Goal: Task Accomplishment & Management: Manage account settings

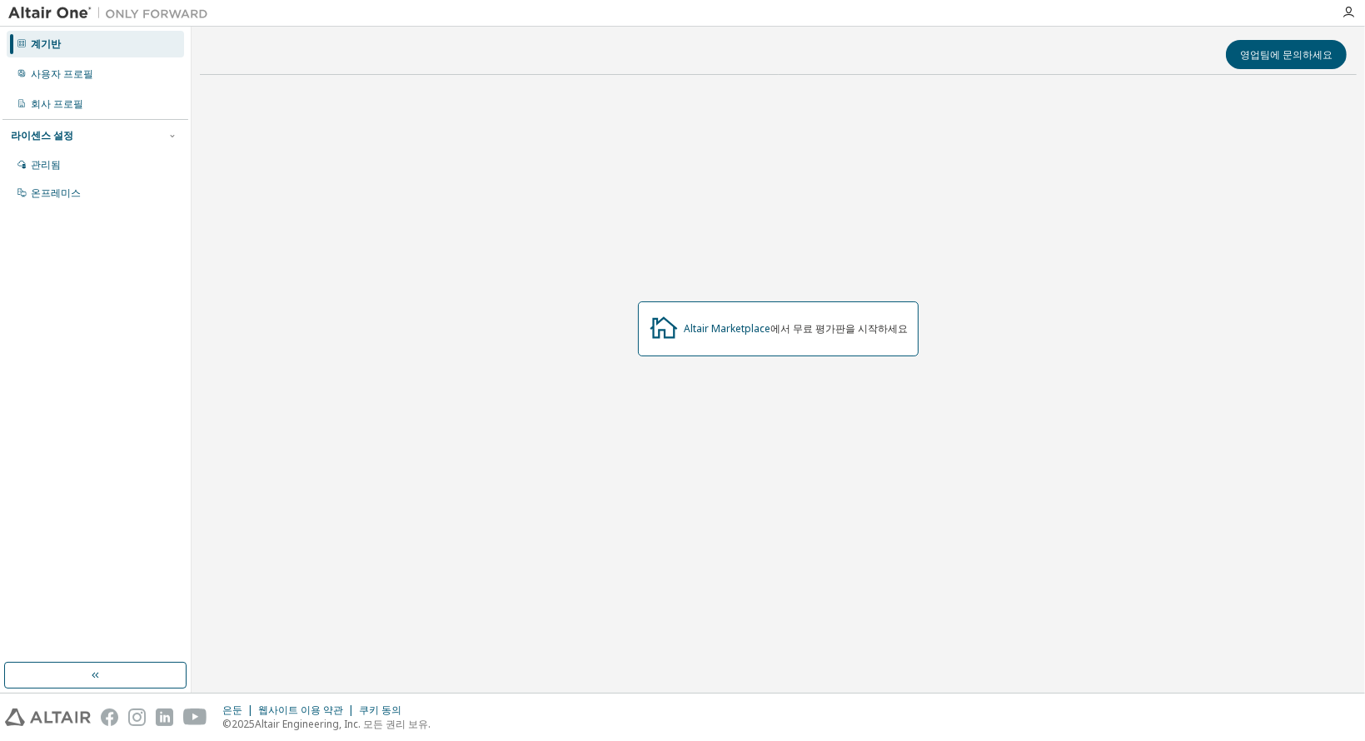
click at [718, 679] on div "영업팀에 문의하세요 Altair Marketplace 에서 무료 평가판을 시작하세요" at bounding box center [778, 360] width 1157 height 650
click at [55, 110] on font "회사 프로필" at bounding box center [57, 104] width 52 height 14
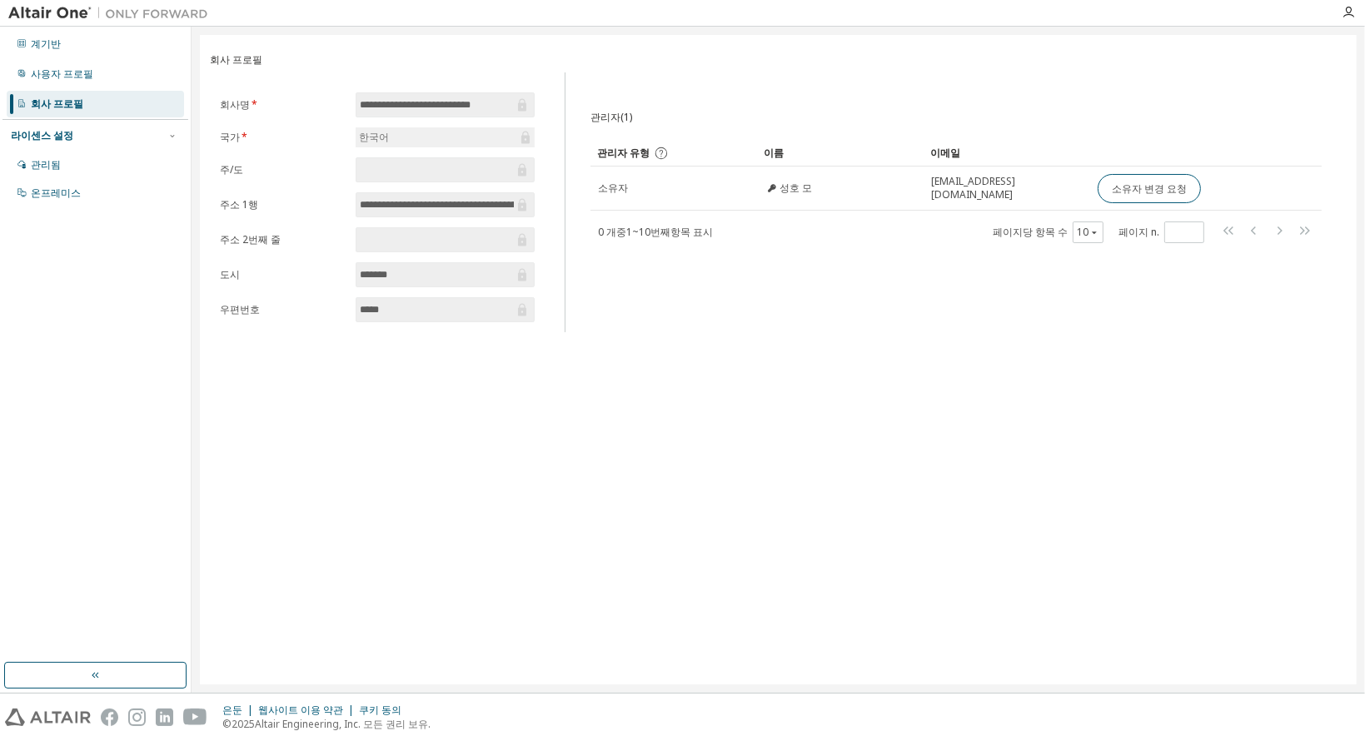
click at [428, 177] on span at bounding box center [445, 169] width 179 height 25
click at [691, 262] on div "관리자(1) 분명한 짐 구하다 다른 이름으로 저장 필드 연산자 값 필터 선택 피연산자 선택 기준 추가 찾다 관리자 유형 이름 이메일 소유자 성…" at bounding box center [955, 207] width 771 height 250
click at [895, 372] on div "**********" at bounding box center [778, 360] width 1157 height 650
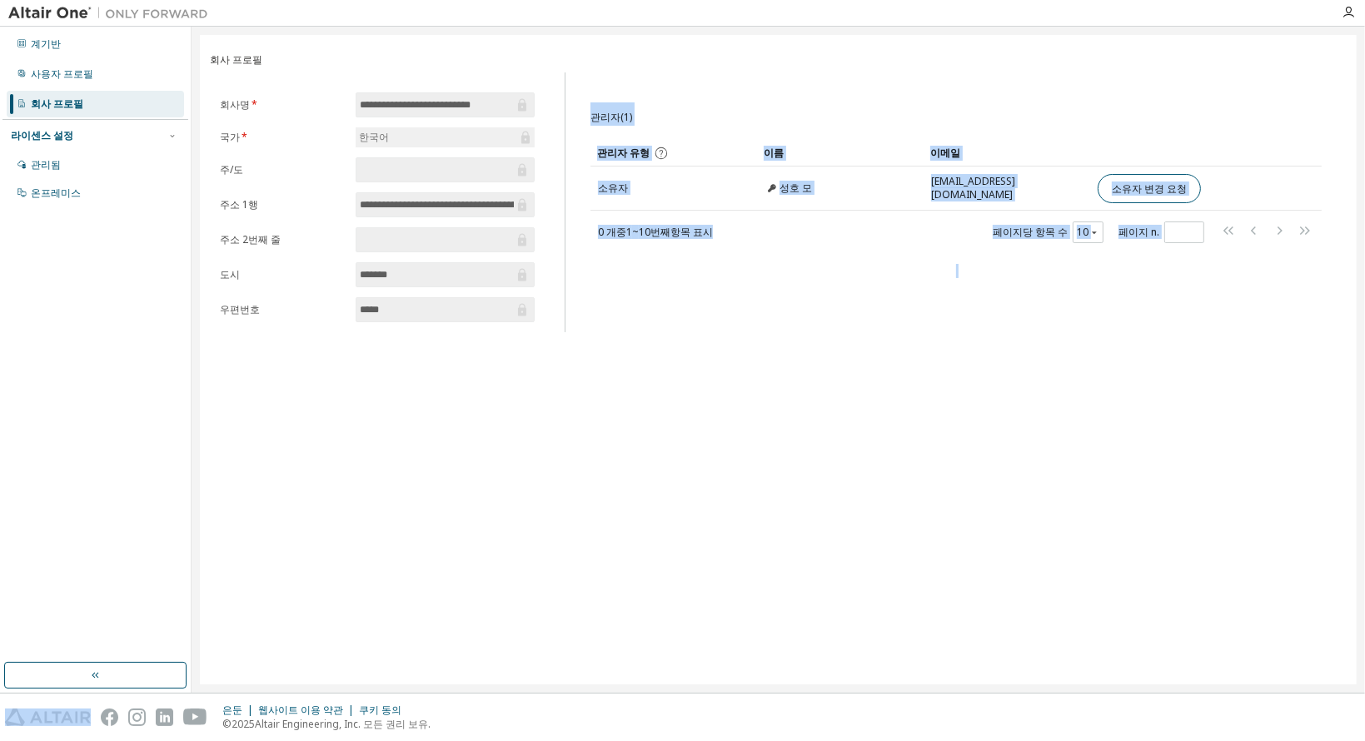
click at [895, 372] on div "**********" at bounding box center [778, 360] width 1157 height 650
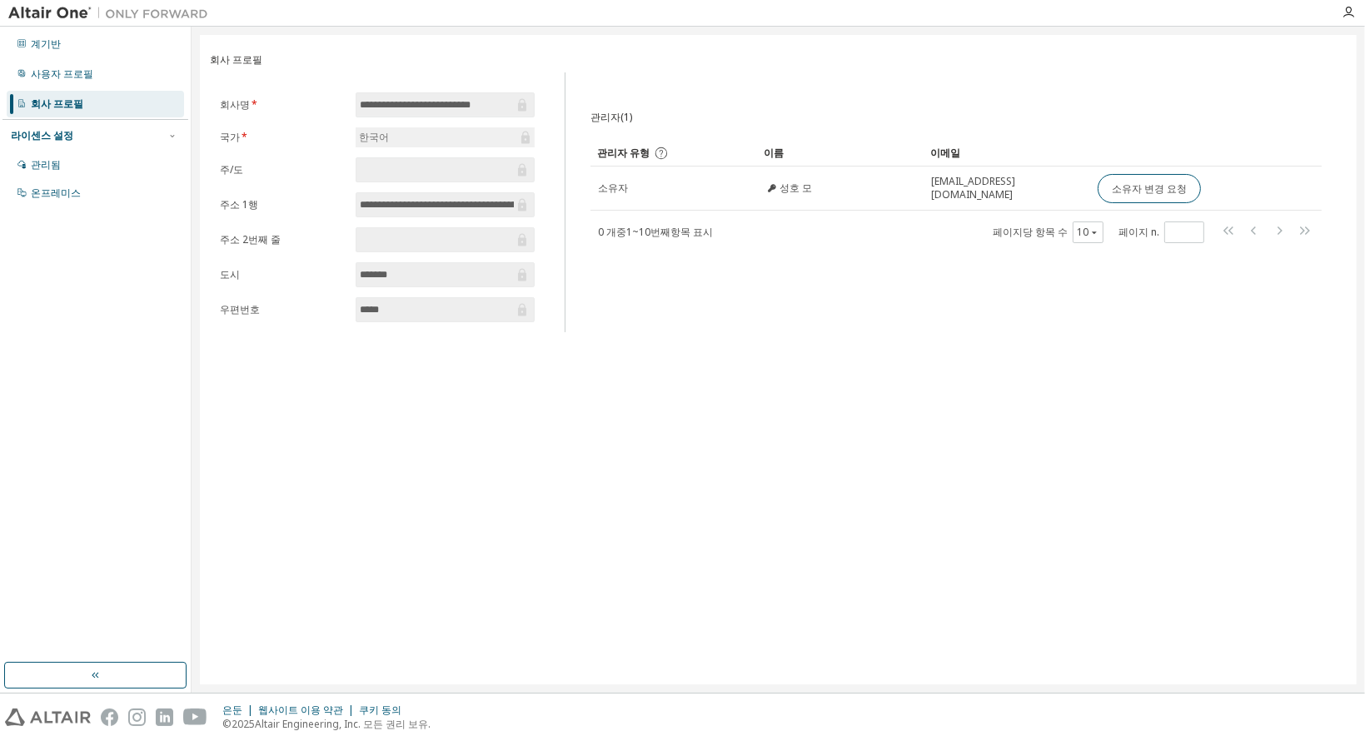
click at [486, 401] on div "**********" at bounding box center [778, 360] width 1157 height 650
click at [137, 281] on div "계기반 사용자 프로필 회사 프로필 라이센스 설정 관리됨 온프레미스" at bounding box center [95, 344] width 186 height 631
click at [152, 137] on div "라이센스 설정" at bounding box center [95, 135] width 169 height 15
click at [162, 136] on div "라이센스 설정" at bounding box center [95, 135] width 169 height 15
click at [71, 161] on div "관리됨" at bounding box center [95, 165] width 177 height 27
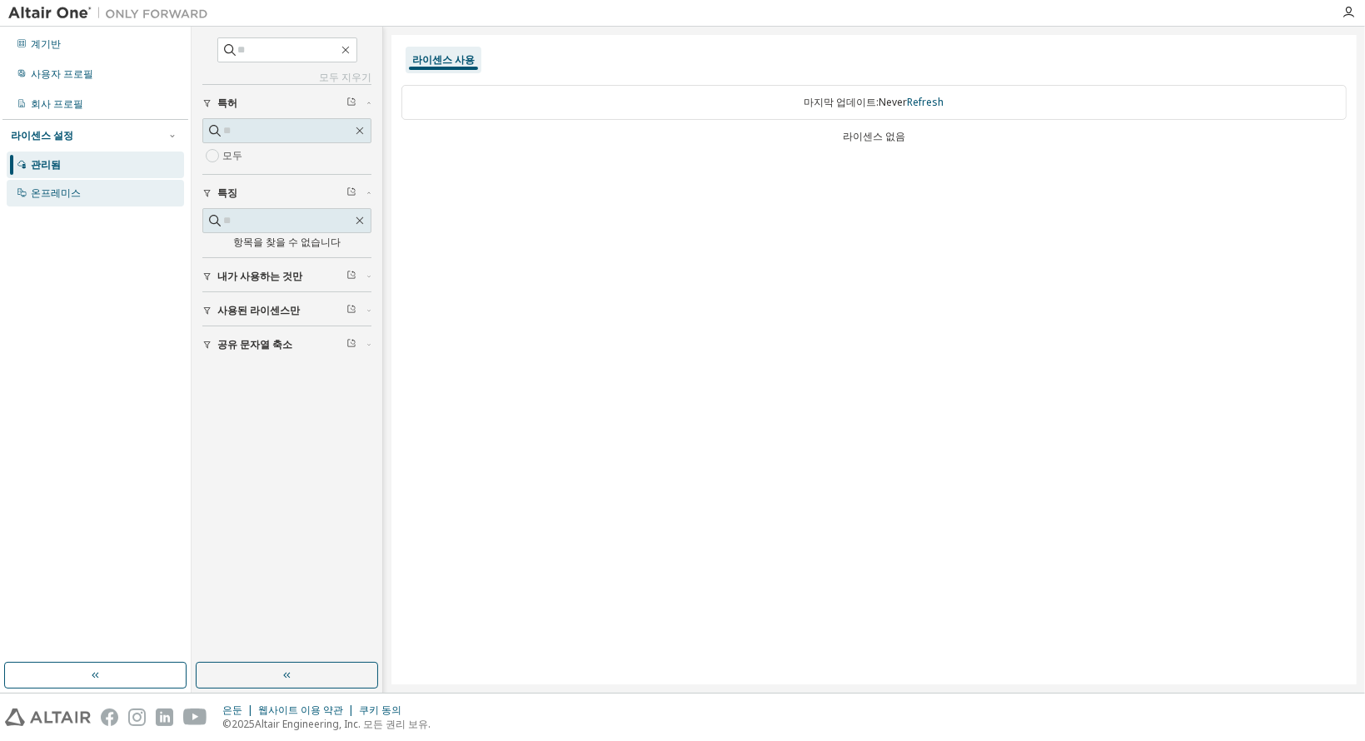
click at [107, 201] on div "온프레미스" at bounding box center [95, 193] width 177 height 27
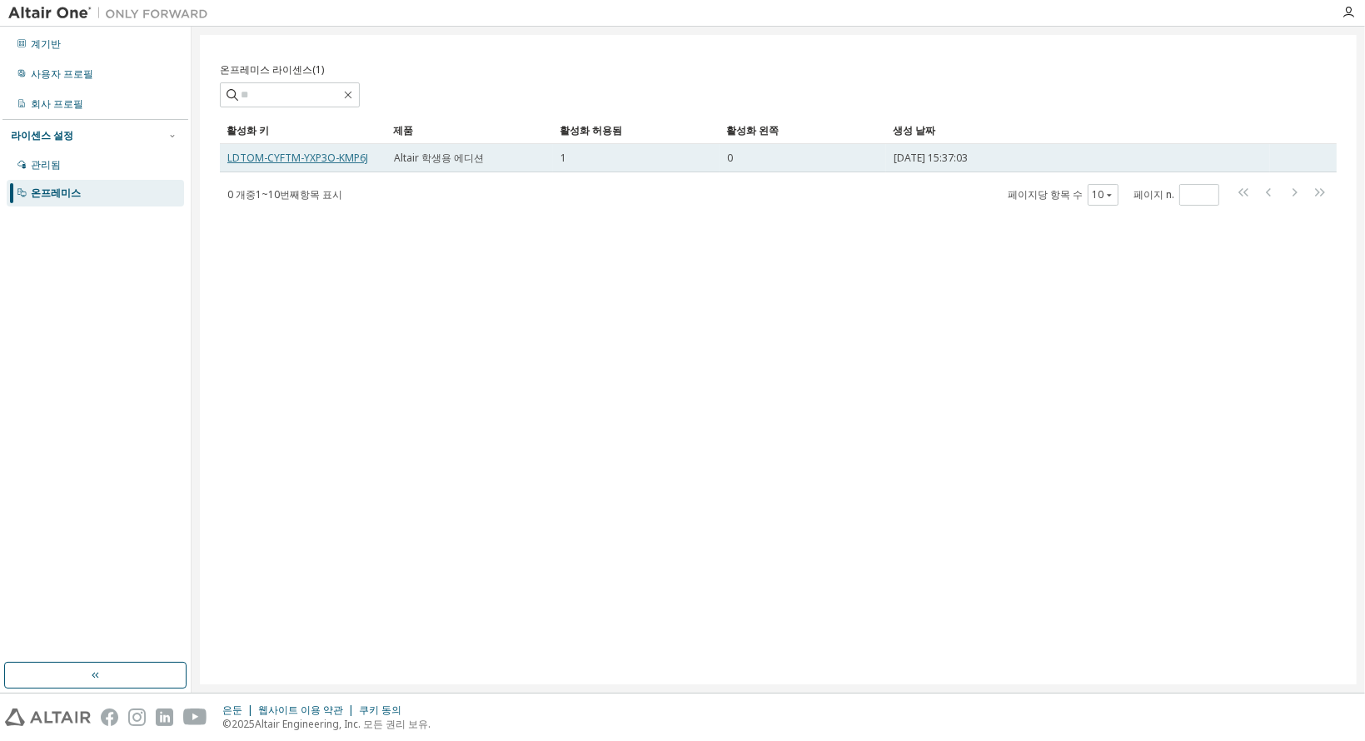
click at [239, 154] on font "LDTOM-CYFTM-YXP3O-KMP6J" at bounding box center [297, 158] width 141 height 14
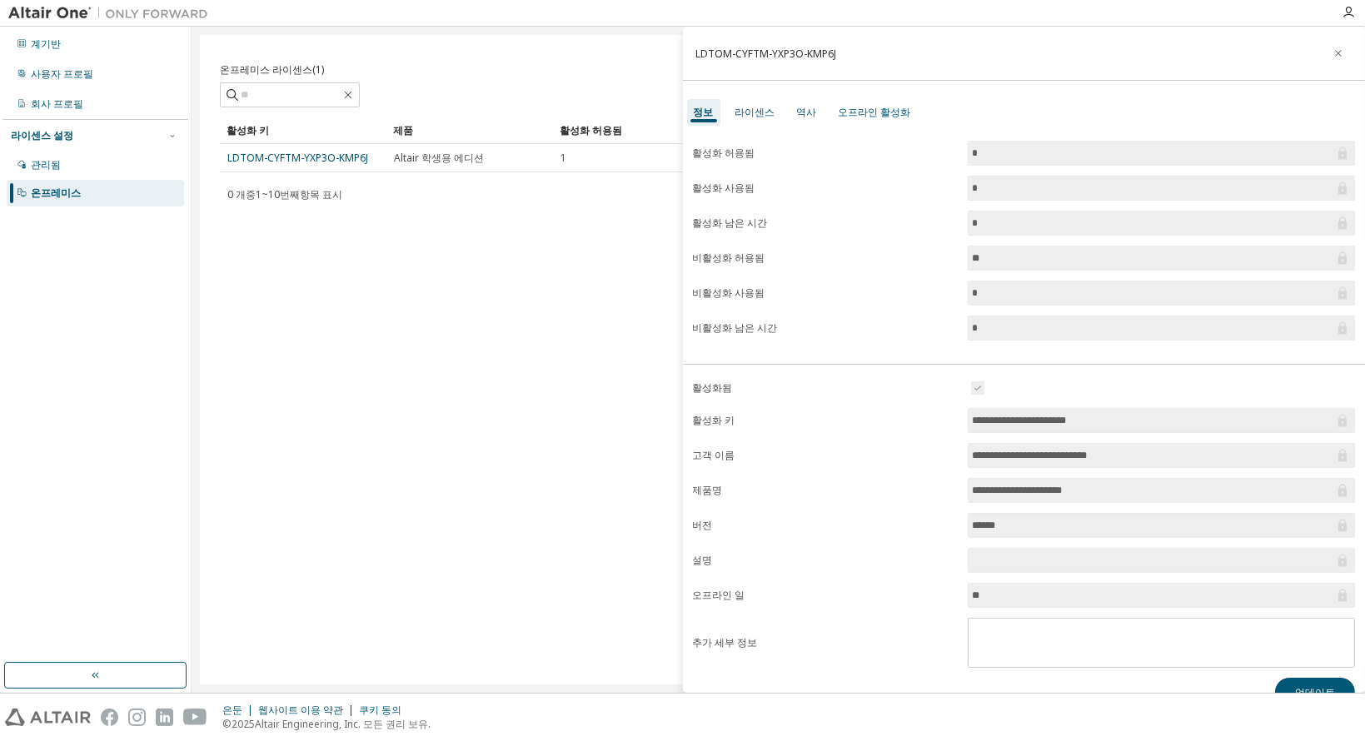
click at [202, 153] on div "온프레미스 라이센스(1) 분명한 짐 구하다 다른 이름으로 저장 필드 연산자 값 필터 선택 피연산자 선택 기준 추가 찾다 활성화 키 제품 활성화…" at bounding box center [778, 360] width 1157 height 650
drag, startPoint x: 368, startPoint y: 160, endPoint x: 223, endPoint y: 159, distance: 144.9
click at [223, 159] on td "LDTOM-CYFTM-YXP3O-KMP6J" at bounding box center [303, 158] width 167 height 28
copy font "LDTOM-CYFTM-YXP3O-KMP6J"
click at [396, 266] on div "온프레미스 라이센스(1) 분명한 짐 구하다 다른 이름으로 저장 필드 연산자 값 필터 선택 피연산자 선택 기준 추가 찾다 활성화 키 제품 활성화…" at bounding box center [778, 360] width 1157 height 650
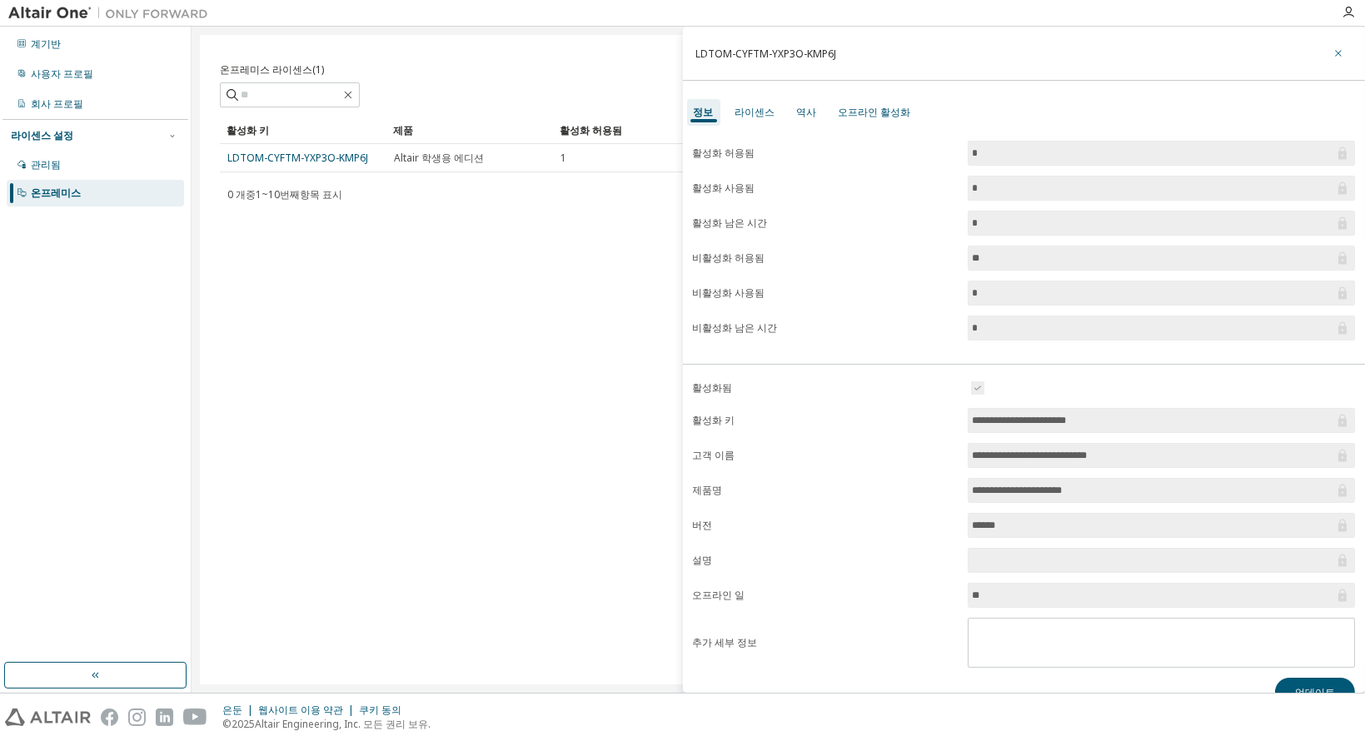
click at [1325, 57] on button "button" at bounding box center [1338, 53] width 27 height 27
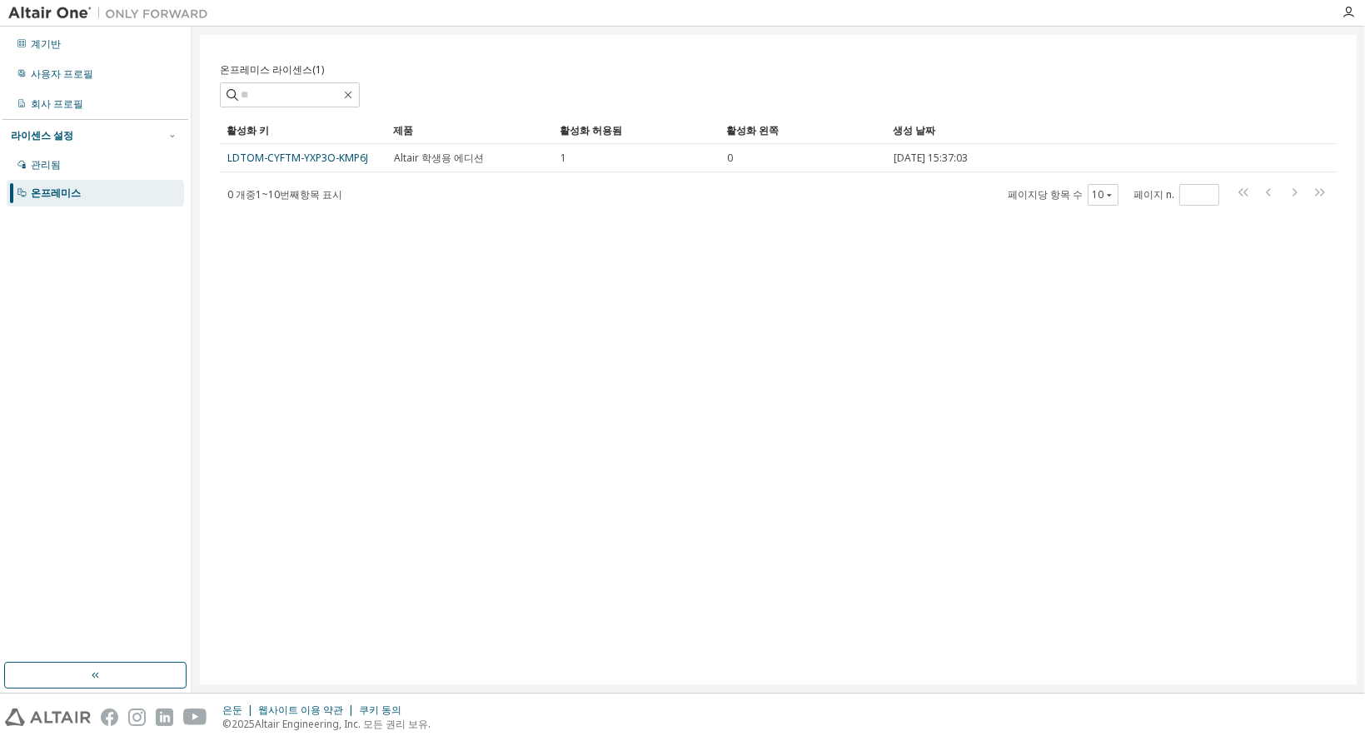
click at [444, 260] on div "온프레미스 라이센스(1) 분명한 짐 구하다 다른 이름으로 저장 필드 연산자 값 필터 선택 피연산자 선택 기준 추가 찾다 활성화 키 제품 활성화…" at bounding box center [778, 360] width 1157 height 650
click at [381, 257] on div "온프레미스 라이센스(1) 분명한 짐 구하다 다른 이름으로 저장 필드 연산자 값 필터 선택 피연산자 선택 기준 추가 찾다 활성화 키 제품 활성화…" at bounding box center [778, 360] width 1157 height 650
click at [761, 296] on div "온프레미스 라이센스(1) 분명한 짐 구하다 다른 이름으로 저장 필드 연산자 값 필터 선택 피연산자 선택 기준 추가 찾다 활성화 키 제품 활성화…" at bounding box center [778, 360] width 1157 height 650
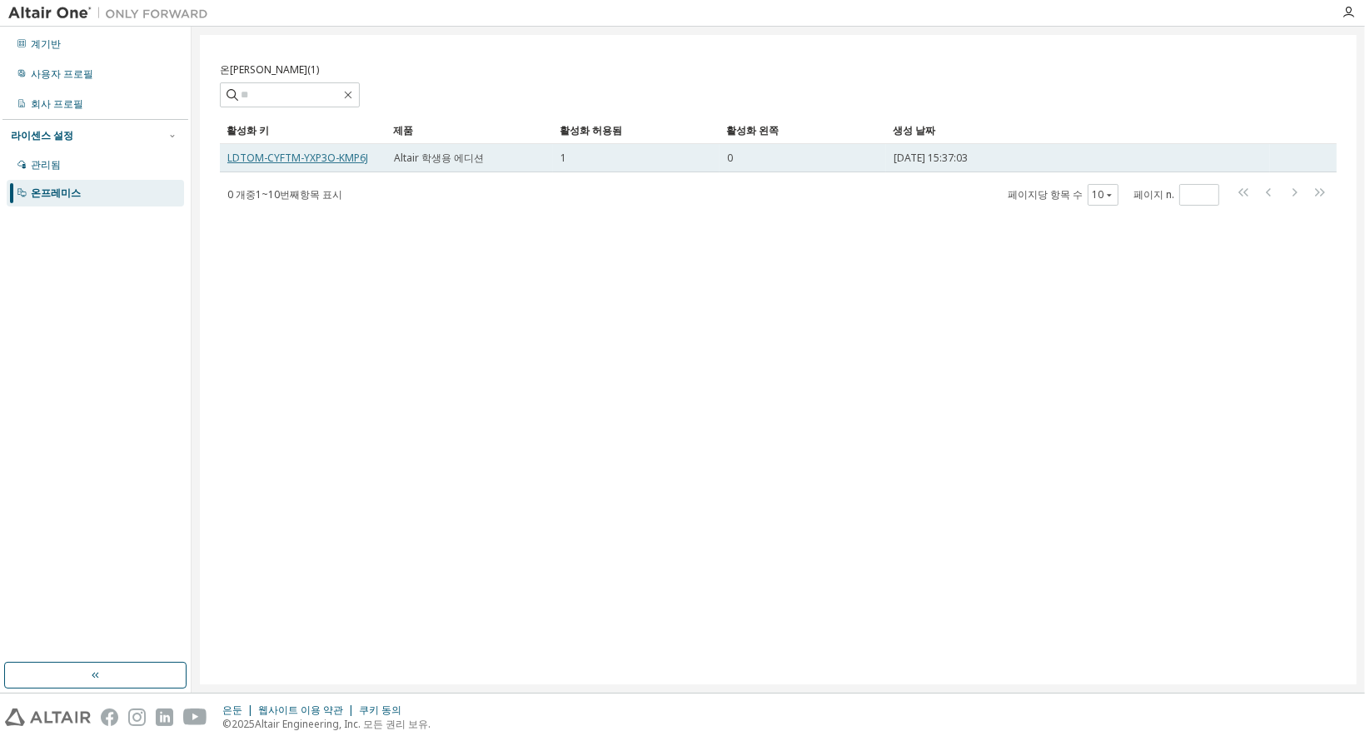
click at [358, 155] on font "LDTOM-CYFTM-YXP3O-KMP6J" at bounding box center [297, 158] width 141 height 14
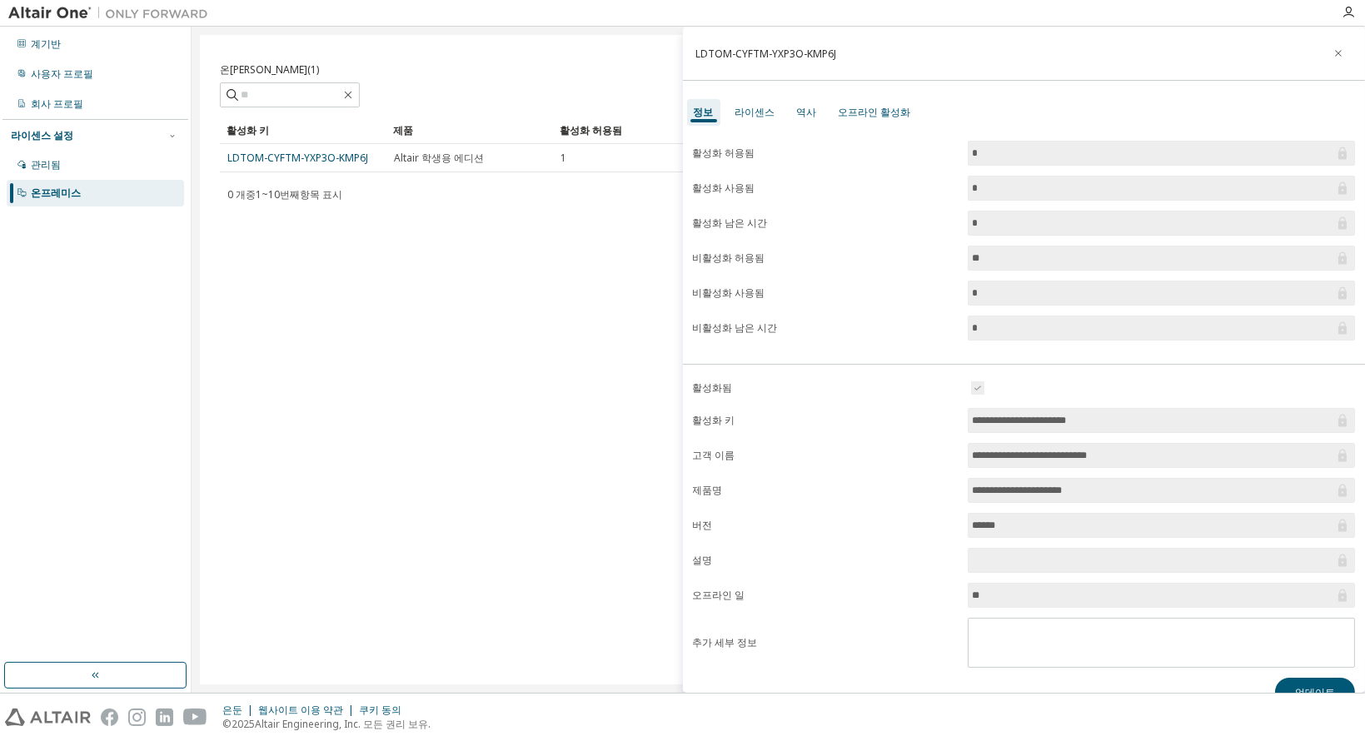
scroll to position [23, 0]
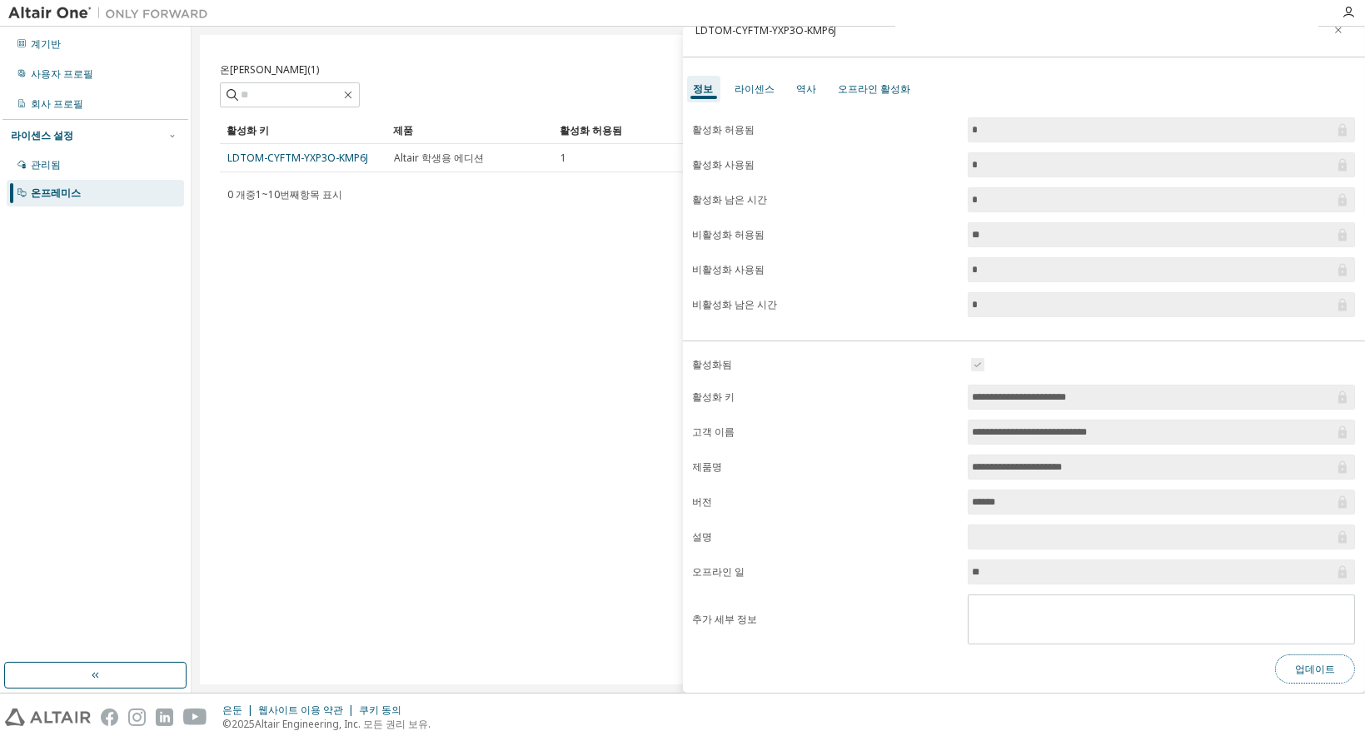
click at [1295, 664] on font "업데이트" at bounding box center [1315, 669] width 40 height 14
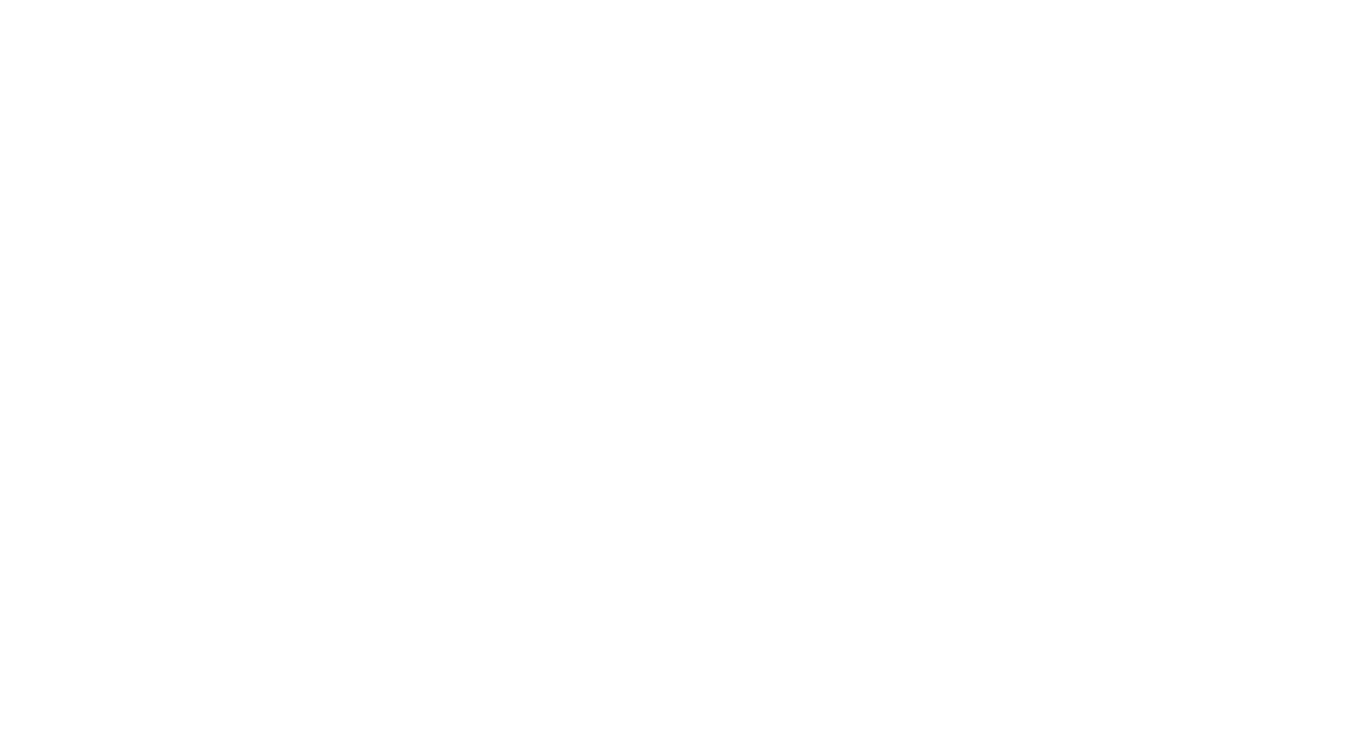
click at [140, 417] on div at bounding box center [682, 370] width 1365 height 741
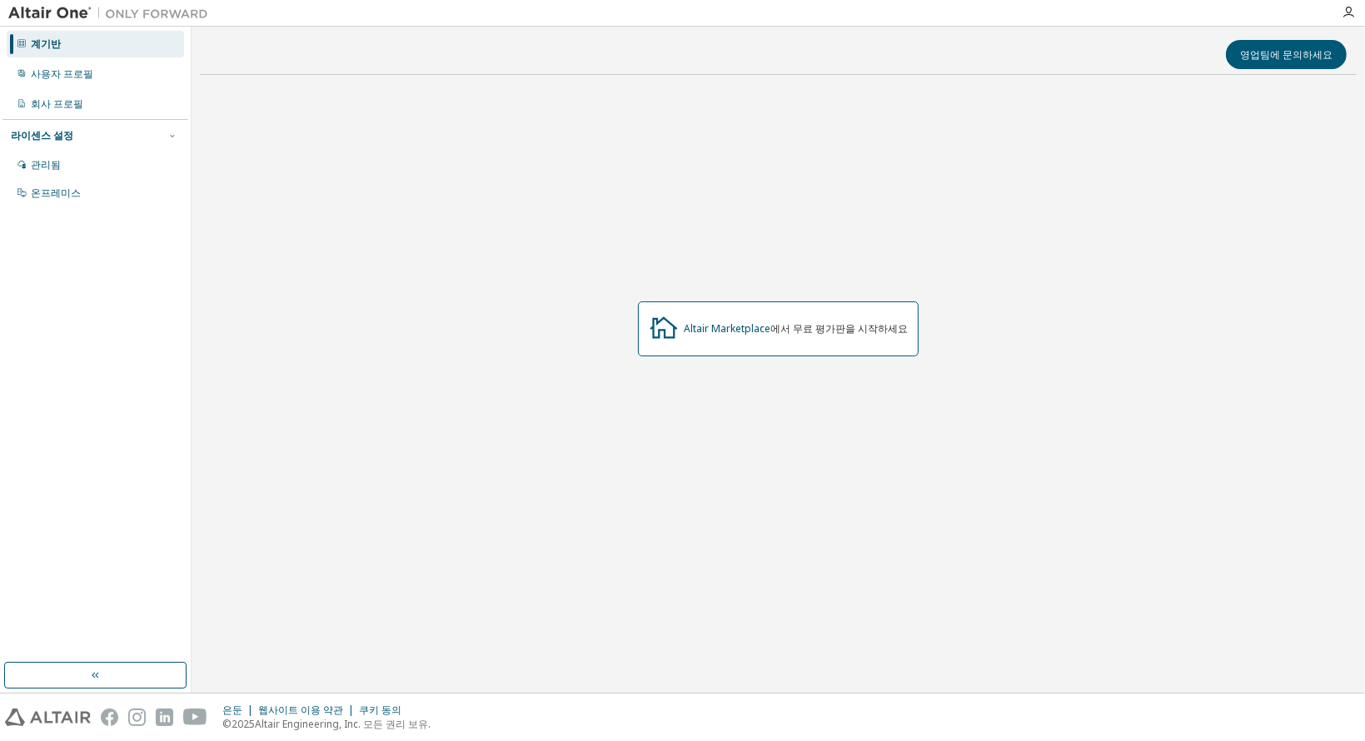
click at [777, 367] on div "Altair Marketplace 에서 무료 평가판을 시작하세요" at bounding box center [778, 329] width 1157 height 482
drag, startPoint x: 137, startPoint y: 106, endPoint x: 193, endPoint y: 136, distance: 63.3
click at [137, 106] on div "회사 프로필" at bounding box center [95, 104] width 177 height 27
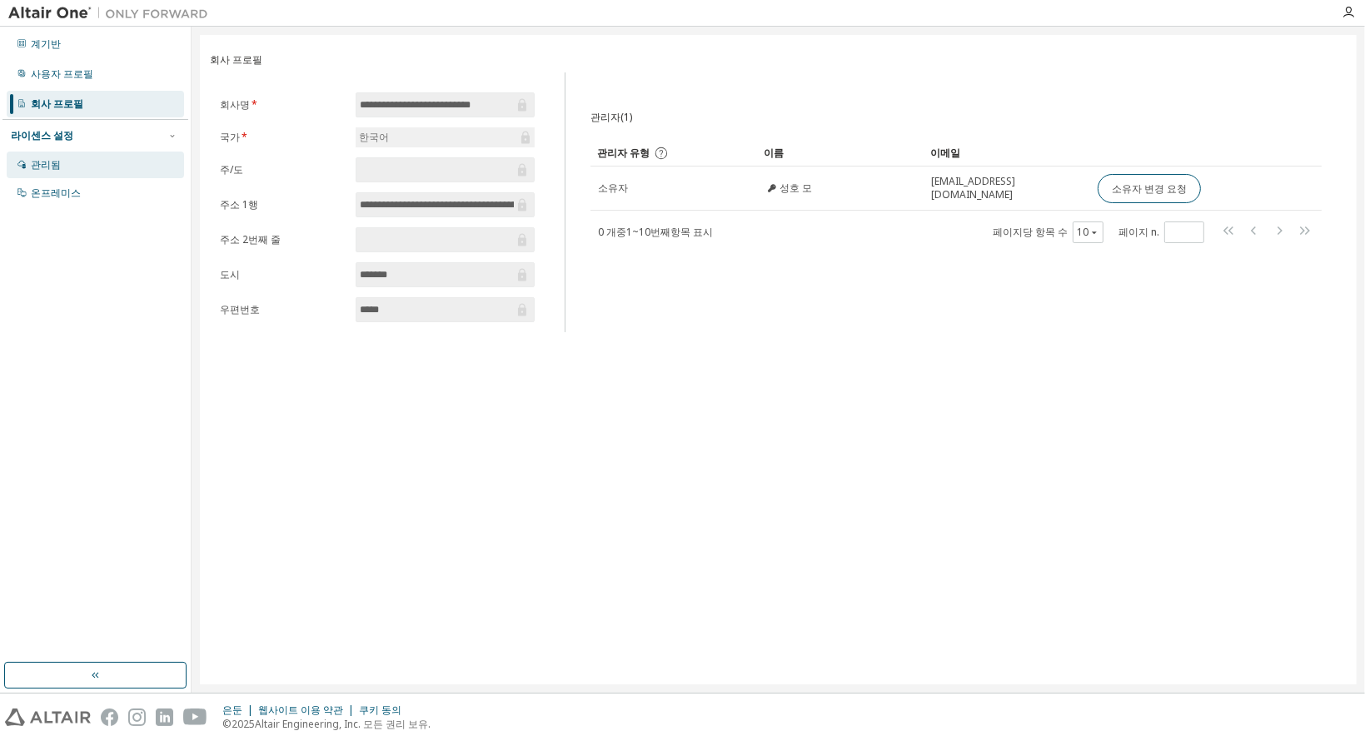
click at [150, 156] on div "관리됨" at bounding box center [95, 165] width 177 height 27
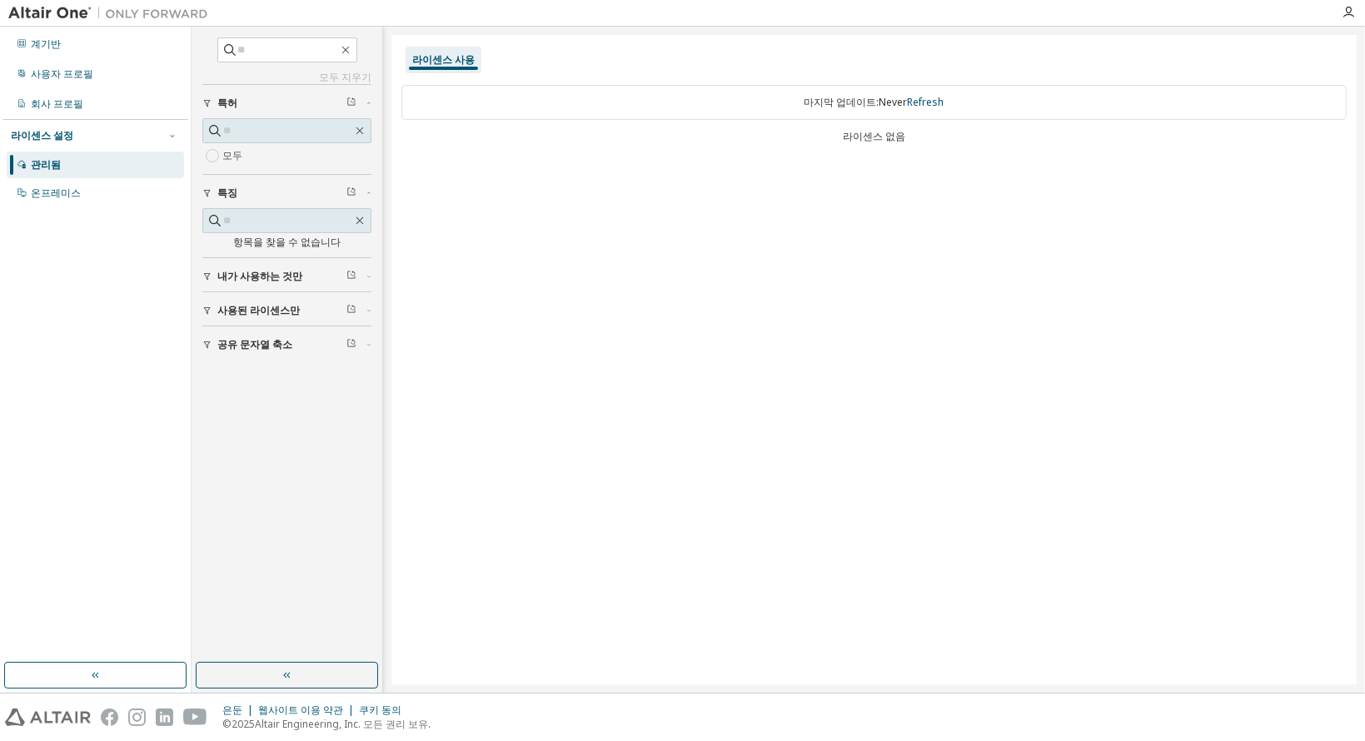
click at [576, 350] on div "라이센스 사용 마지막 업데이트: Never Refresh 라이센스 없음" at bounding box center [873, 360] width 965 height 650
click at [443, 58] on font "라이센스 사용" at bounding box center [443, 59] width 62 height 14
click at [453, 61] on font "라이센스 사용" at bounding box center [443, 59] width 62 height 14
click at [257, 269] on font "내가 사용하는 것만" at bounding box center [259, 276] width 85 height 14
click at [636, 356] on div "라이센스 사용 마지막 업데이트: Never Refresh 라이센스 없음" at bounding box center [873, 360] width 965 height 650
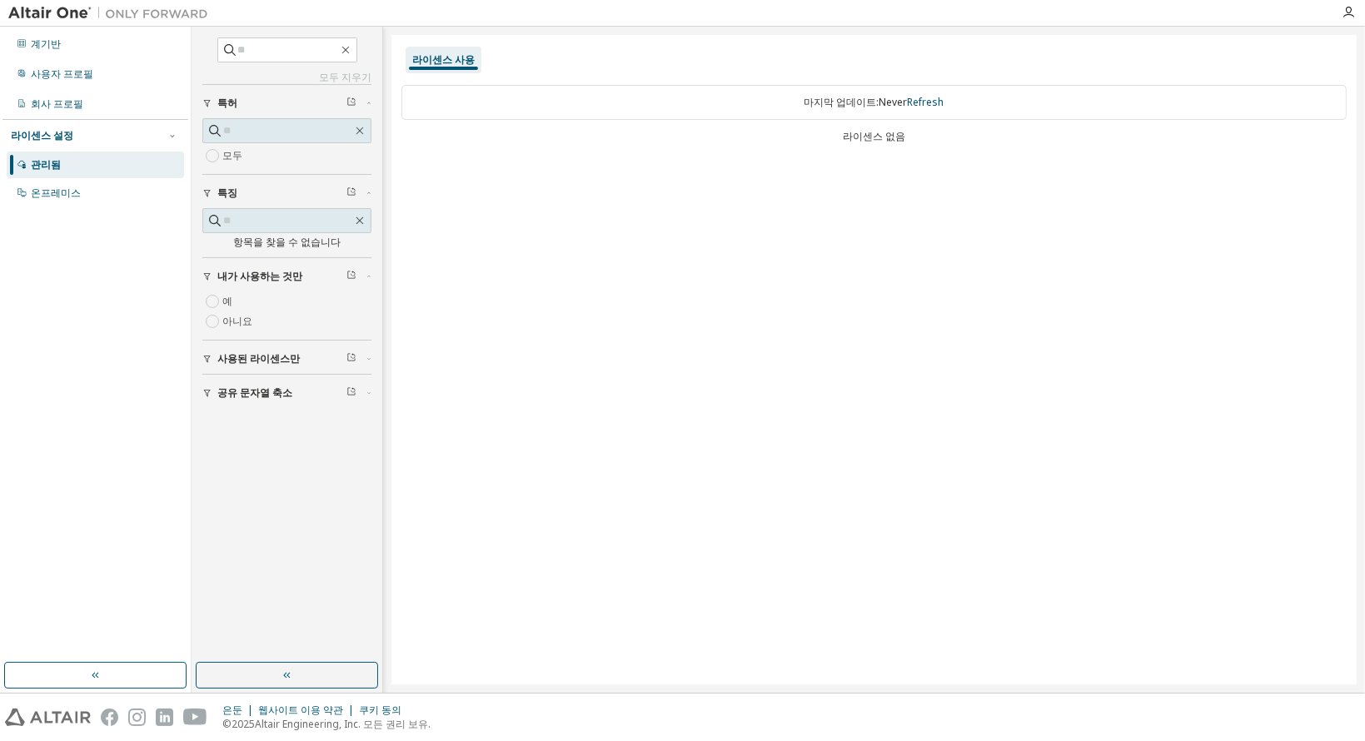
click at [869, 127] on div "마지막 업데이트: Never Refresh 라이센스 없음" at bounding box center [873, 116] width 945 height 82
click at [912, 107] on font "Refresh" at bounding box center [926, 102] width 37 height 14
click at [898, 241] on div "라이센스 사용 마지막 업데이트: Never Refresh 라이센스 없음" at bounding box center [873, 360] width 965 height 650
click at [757, 361] on div "라이센스 사용 마지막 업데이트: Never Refresh 라이센스 없음" at bounding box center [873, 360] width 965 height 650
click at [172, 137] on icon "button" at bounding box center [172, 136] width 10 height 10
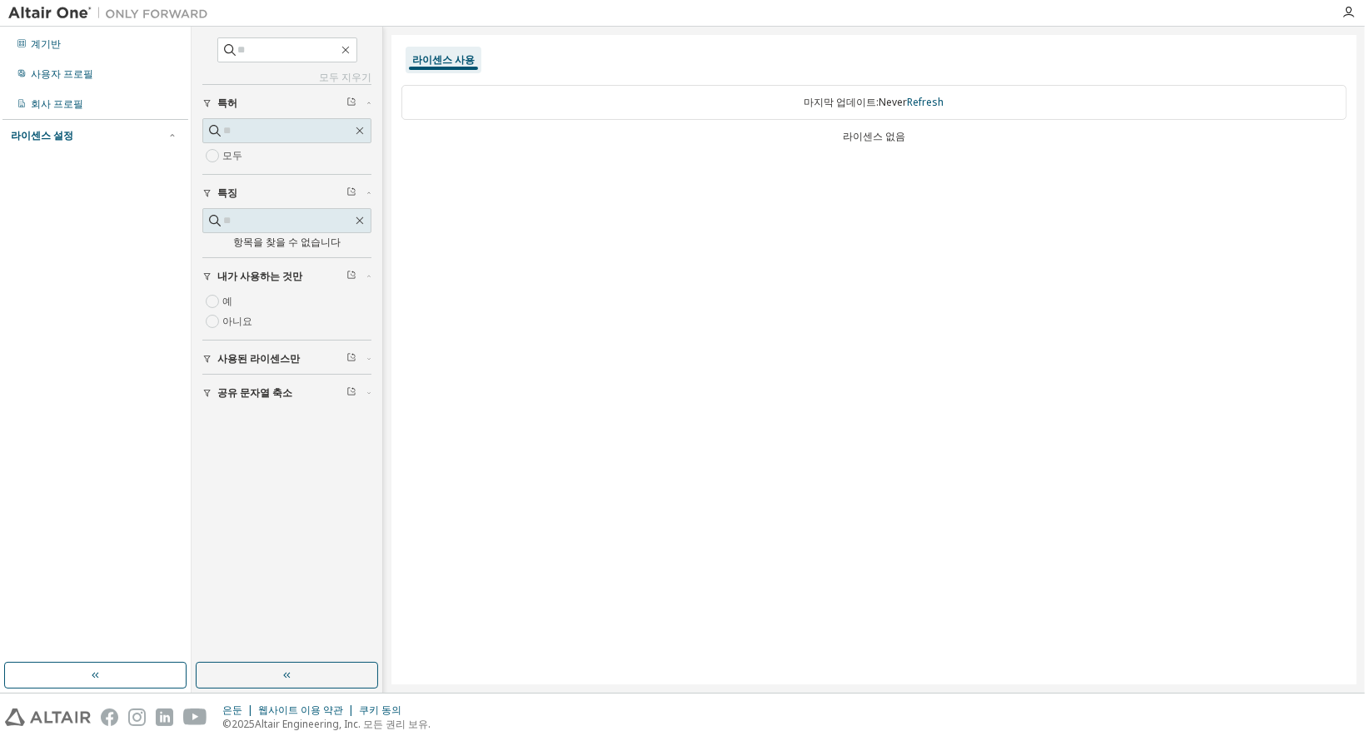
click at [295, 475] on div "모두 지우기 공유 문자열 축소 사용된 라이센스만 내가 사용하는 것만 예 아니요 특징 항목을 찾을 수 없습니다 특허 모두" at bounding box center [287, 344] width 186 height 631
click at [213, 360] on div "button" at bounding box center [209, 359] width 15 height 10
click at [1346, 8] on icon "button" at bounding box center [1347, 12] width 13 height 13
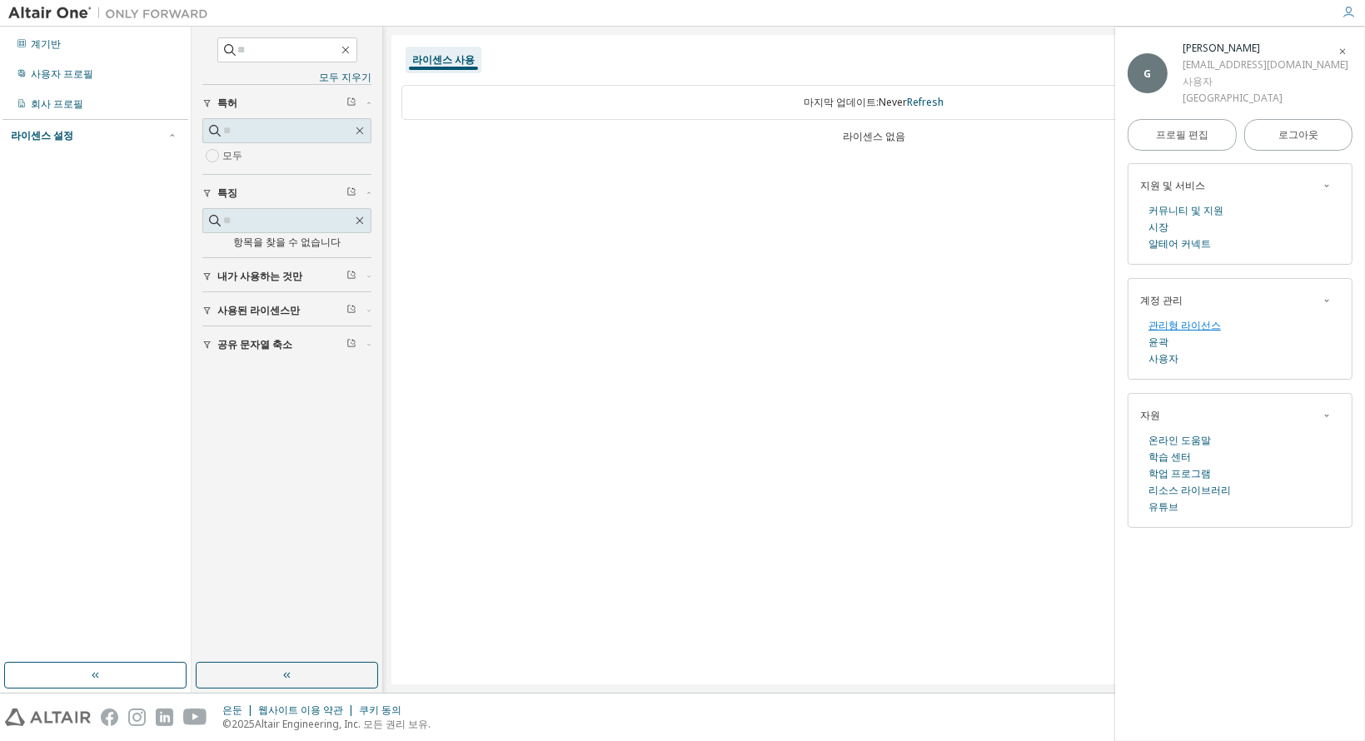
click at [1186, 324] on font "관리형 라이선스" at bounding box center [1184, 325] width 72 height 14
click at [559, 301] on div "라이센스 사용 마지막 업데이트: Never Refresh 라이센스 없음" at bounding box center [873, 360] width 965 height 650
click at [1196, 237] on font "알테어 커넥트" at bounding box center [1179, 243] width 62 height 14
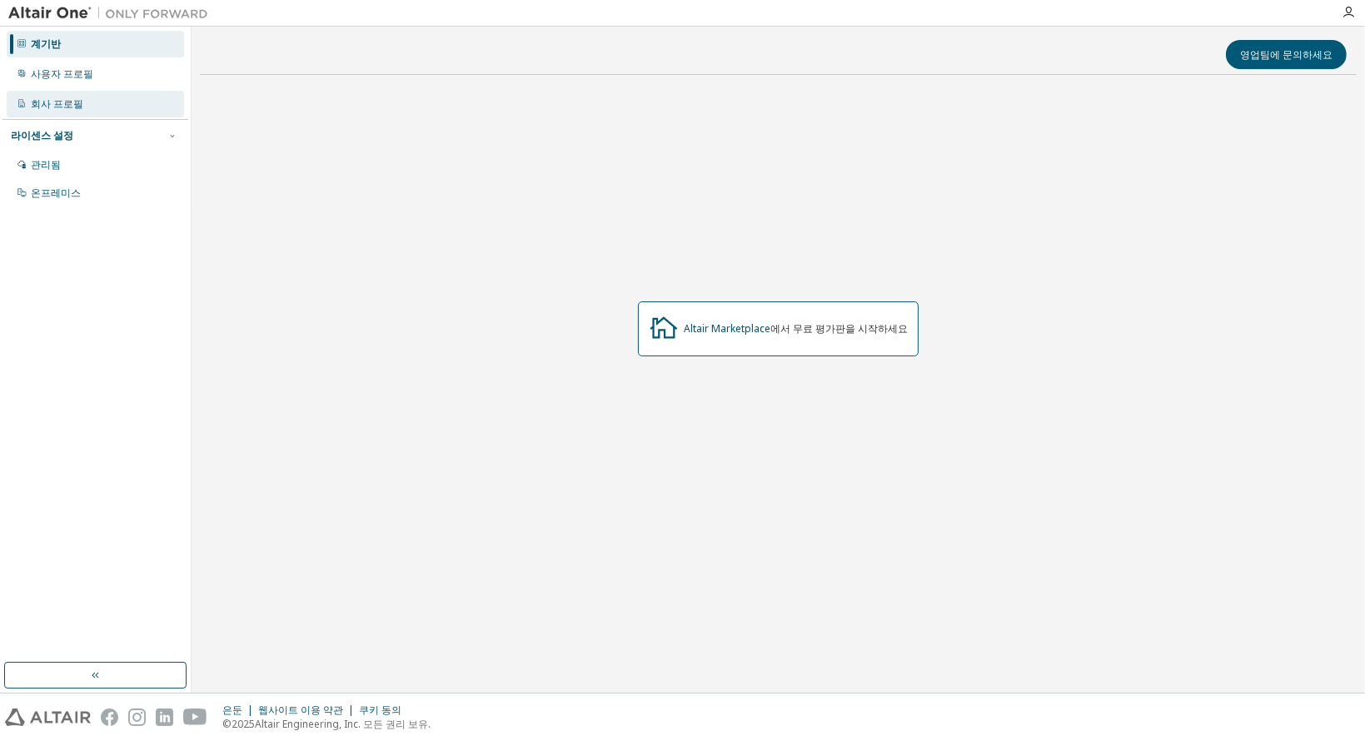
click at [121, 112] on div "회사 프로필" at bounding box center [95, 104] width 177 height 27
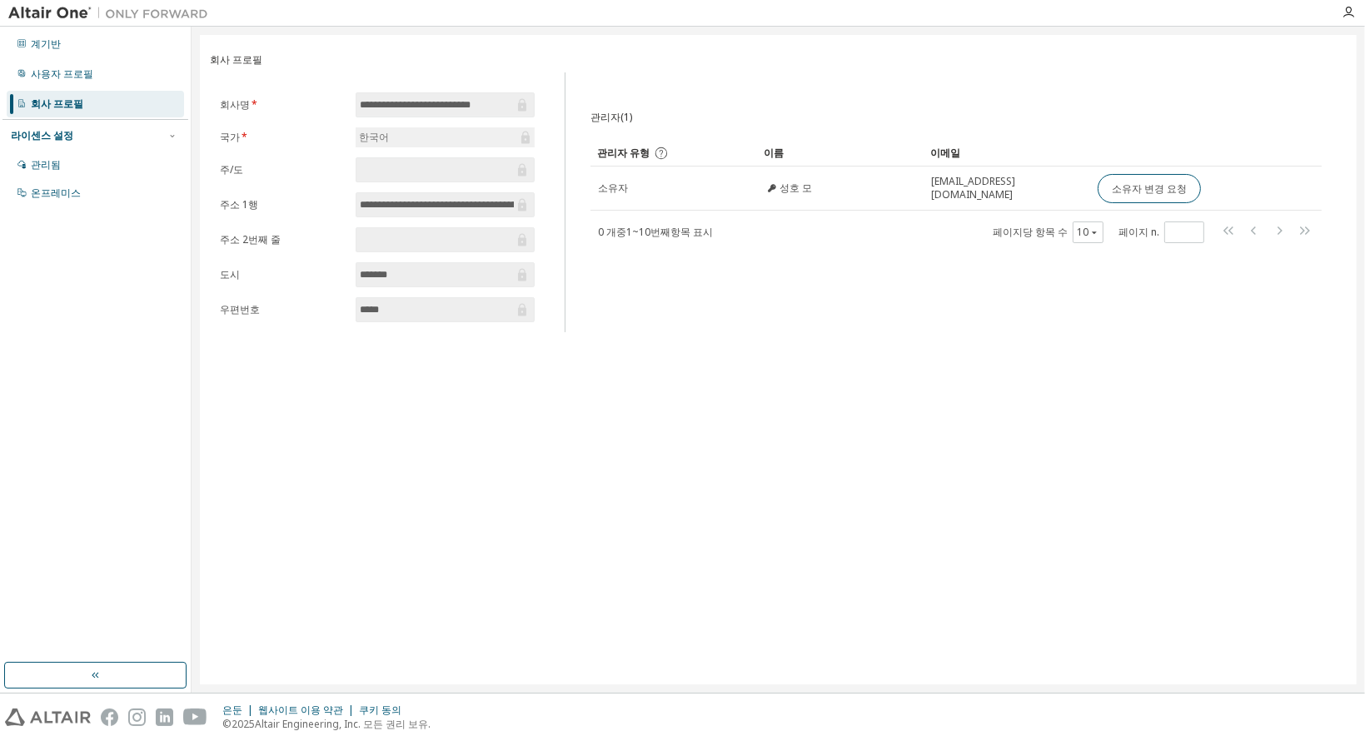
click at [799, 340] on div "**********" at bounding box center [778, 360] width 1157 height 650
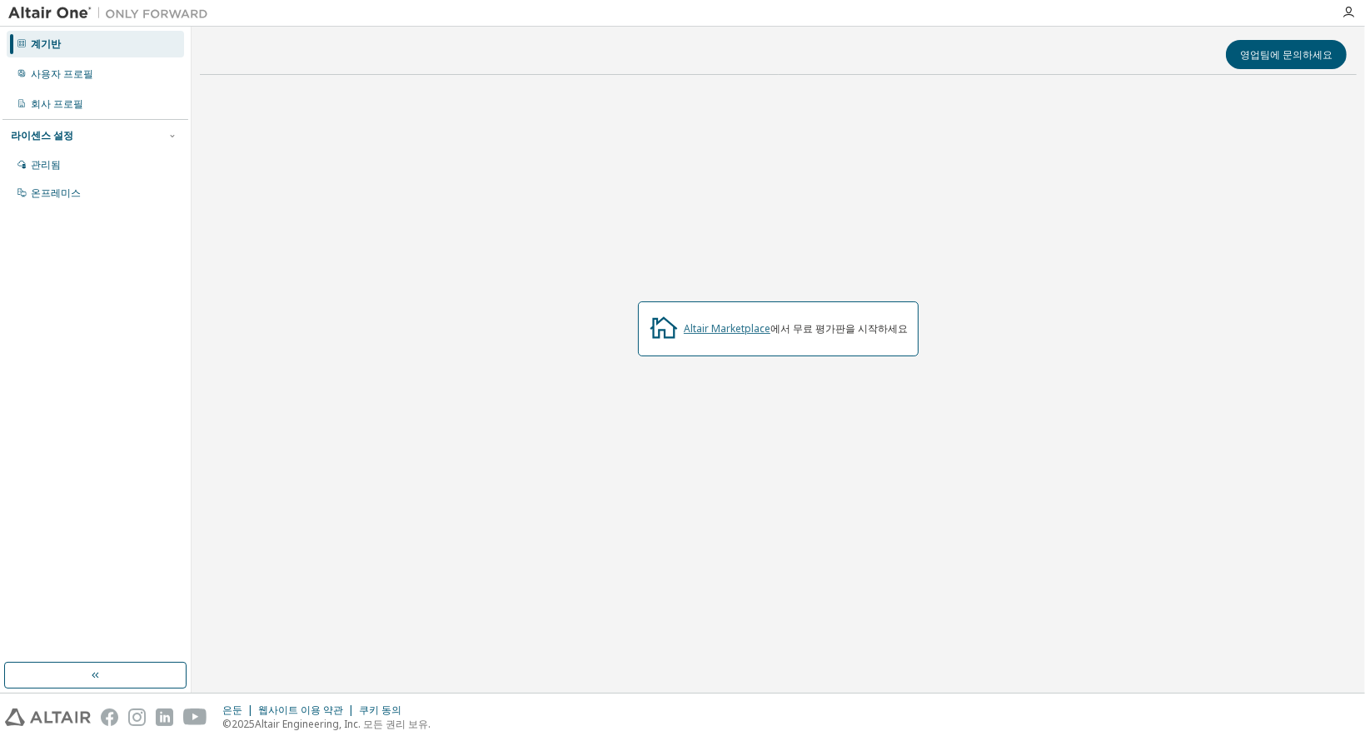
click at [749, 326] on font "Altair Marketplace" at bounding box center [727, 328] width 87 height 14
